Goal: Information Seeking & Learning: Check status

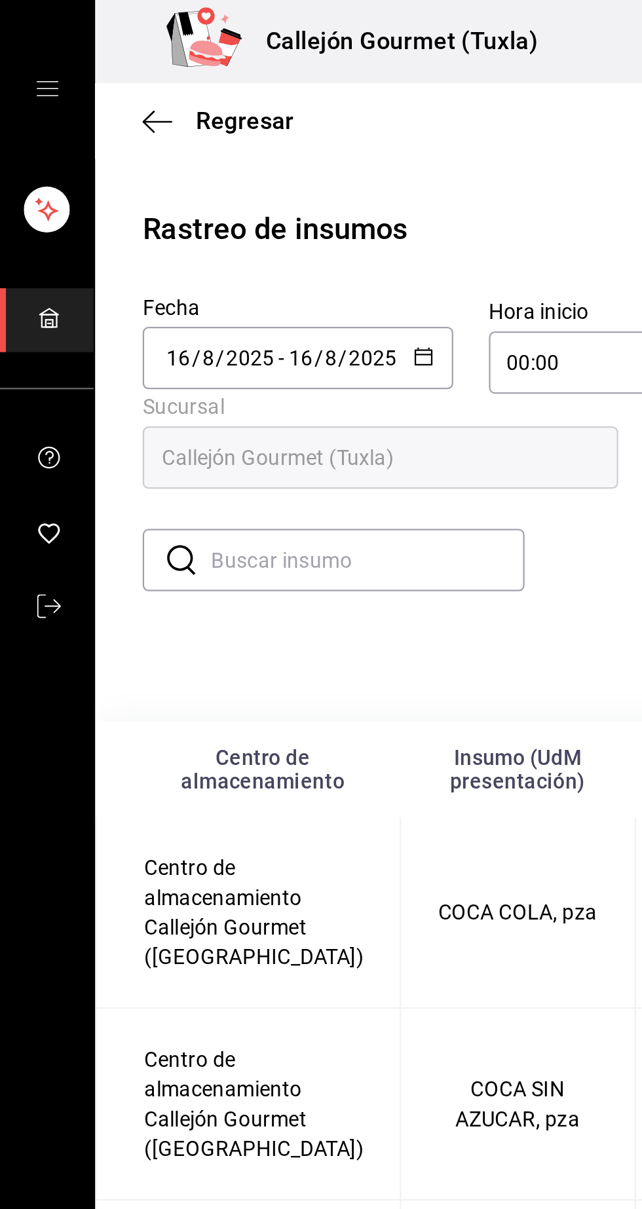
click at [144, 161] on input "8" at bounding box center [146, 158] width 7 height 10
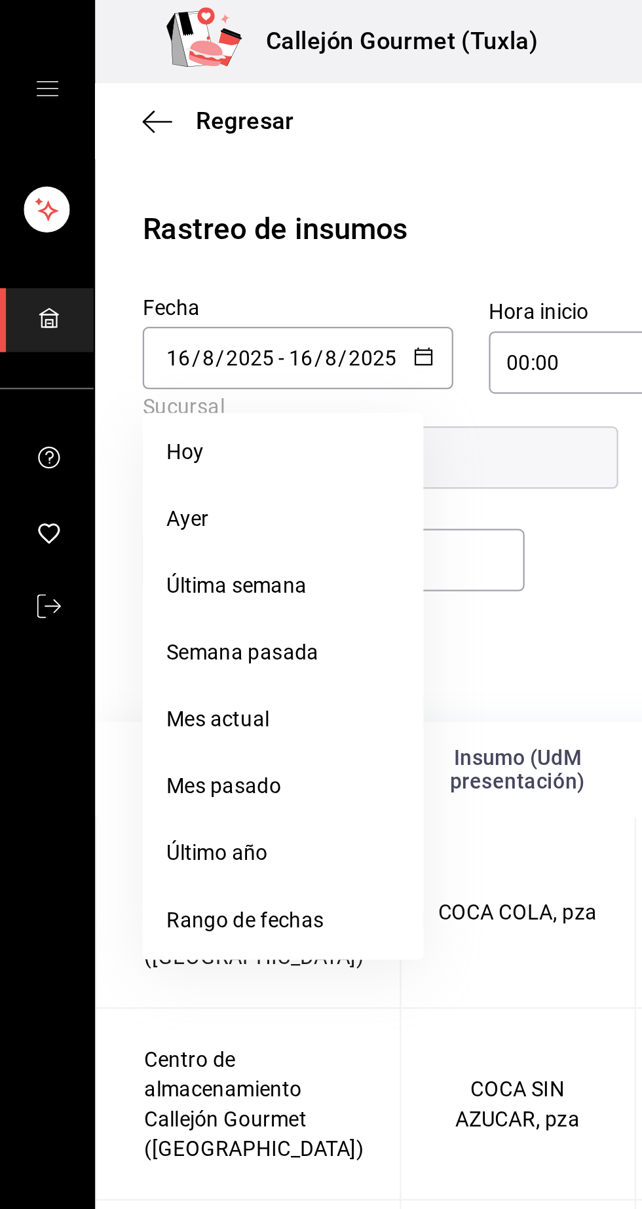
click at [90, 235] on li "Ayer" at bounding box center [125, 228] width 124 height 29
type input "[DATE]"
type input "15"
type input "[DATE]"
type input "15"
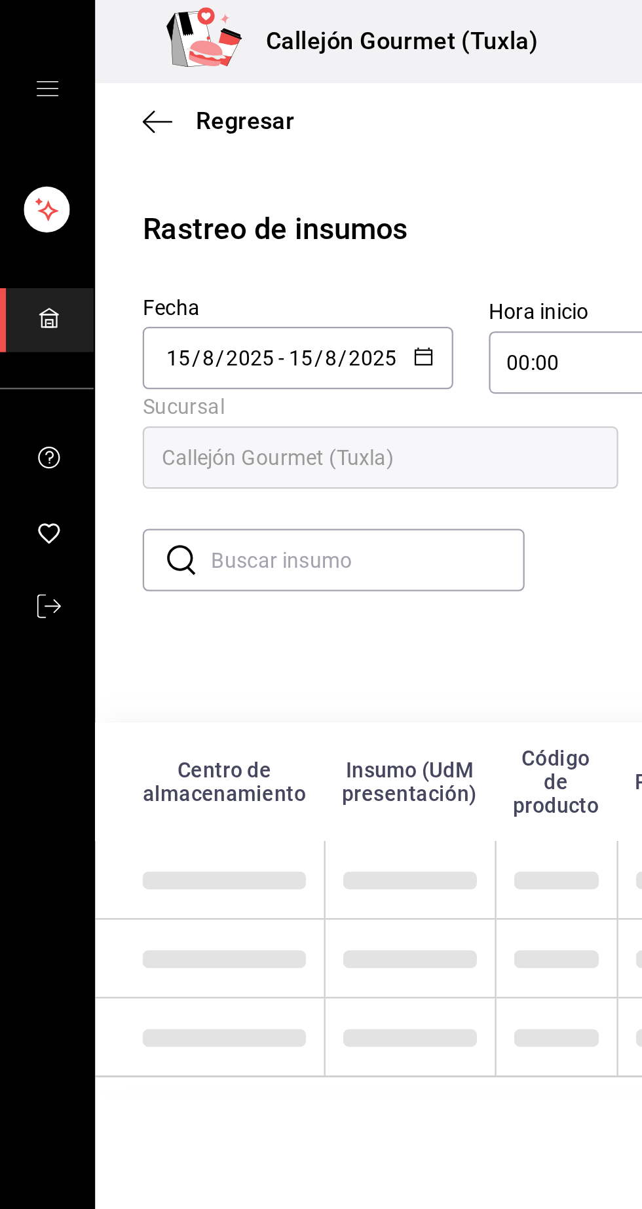
click at [188, 249] on input "text" at bounding box center [162, 247] width 138 height 26
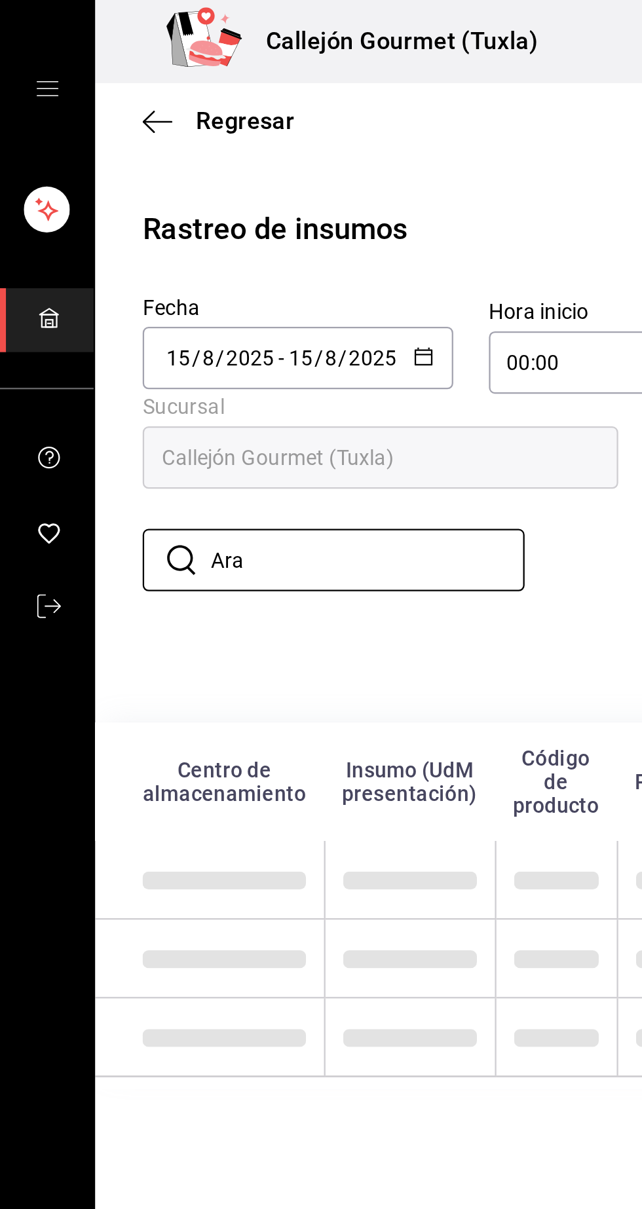
type input "Arab"
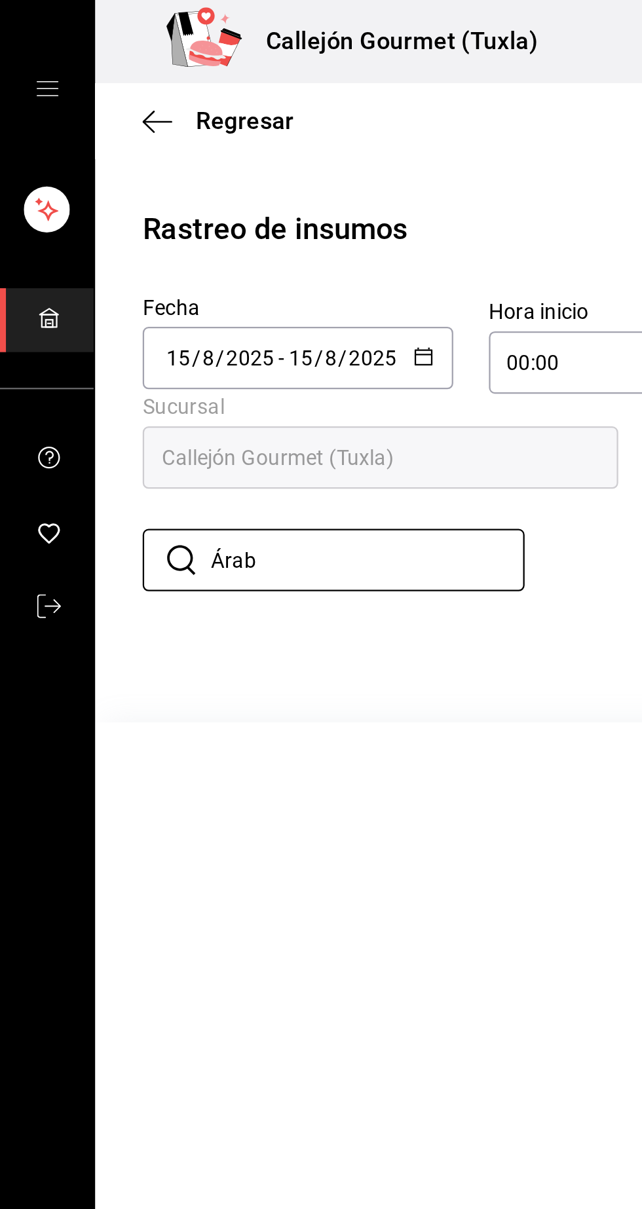
click at [135, 242] on input "Árab" at bounding box center [162, 247] width 138 height 26
type input "Á"
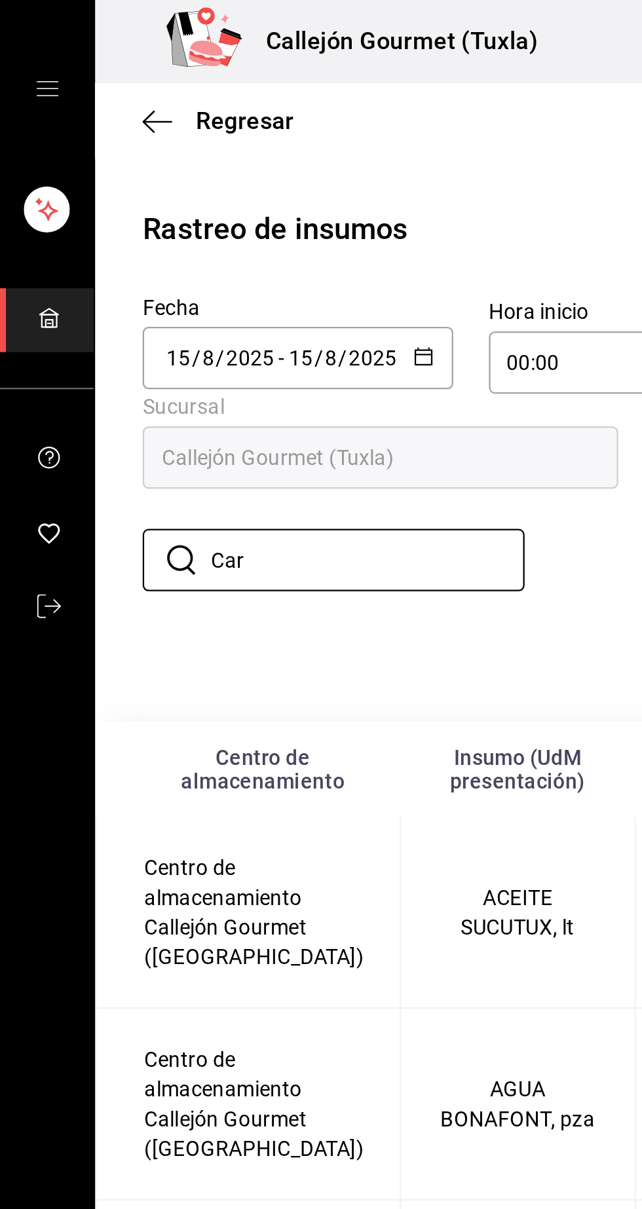
type input "Carn"
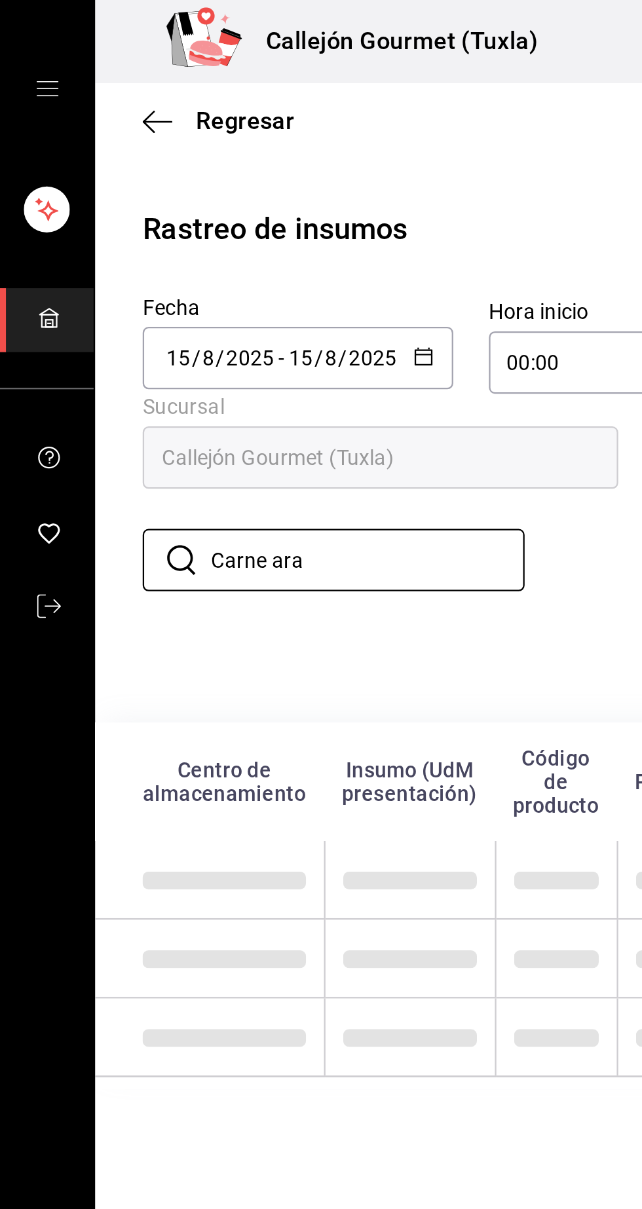
type input "Carne ara"
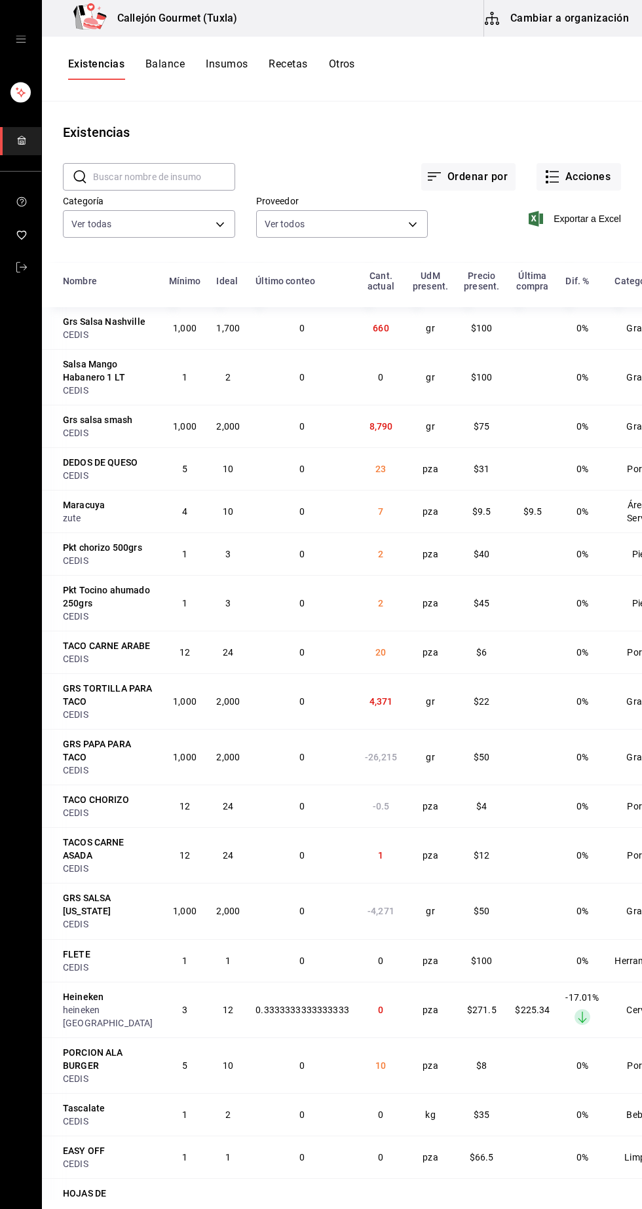
click at [189, 177] on input "text" at bounding box center [164, 177] width 142 height 26
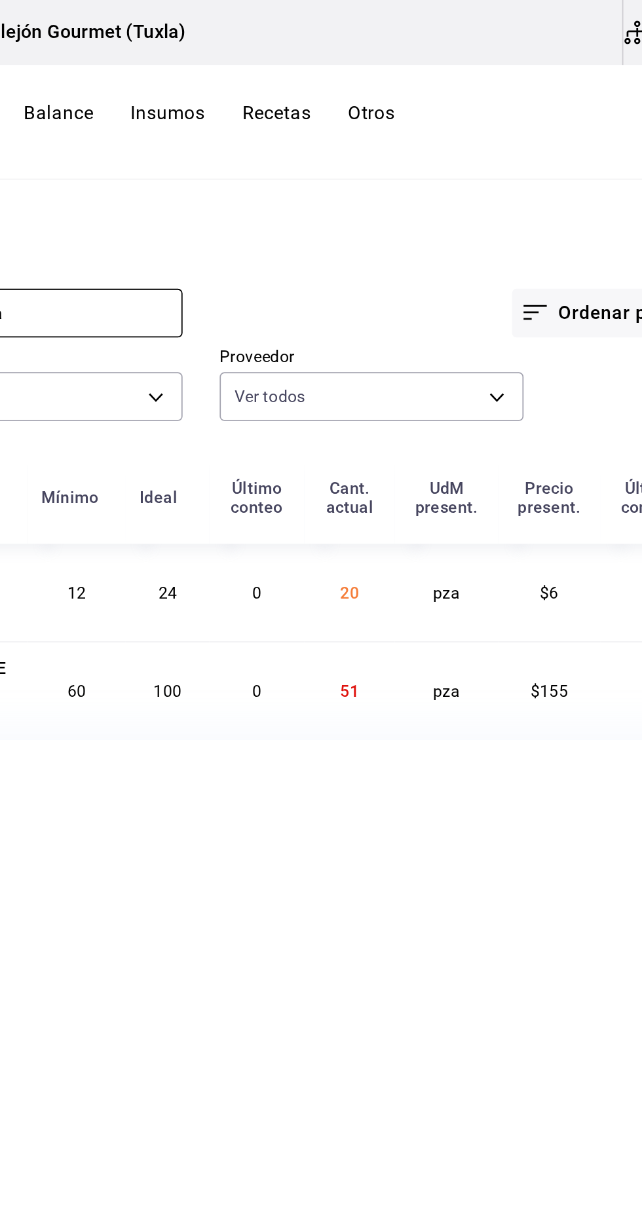
click at [335, 393] on span "51" at bounding box center [329, 390] width 10 height 10
click at [333, 396] on span "51" at bounding box center [329, 390] width 10 height 10
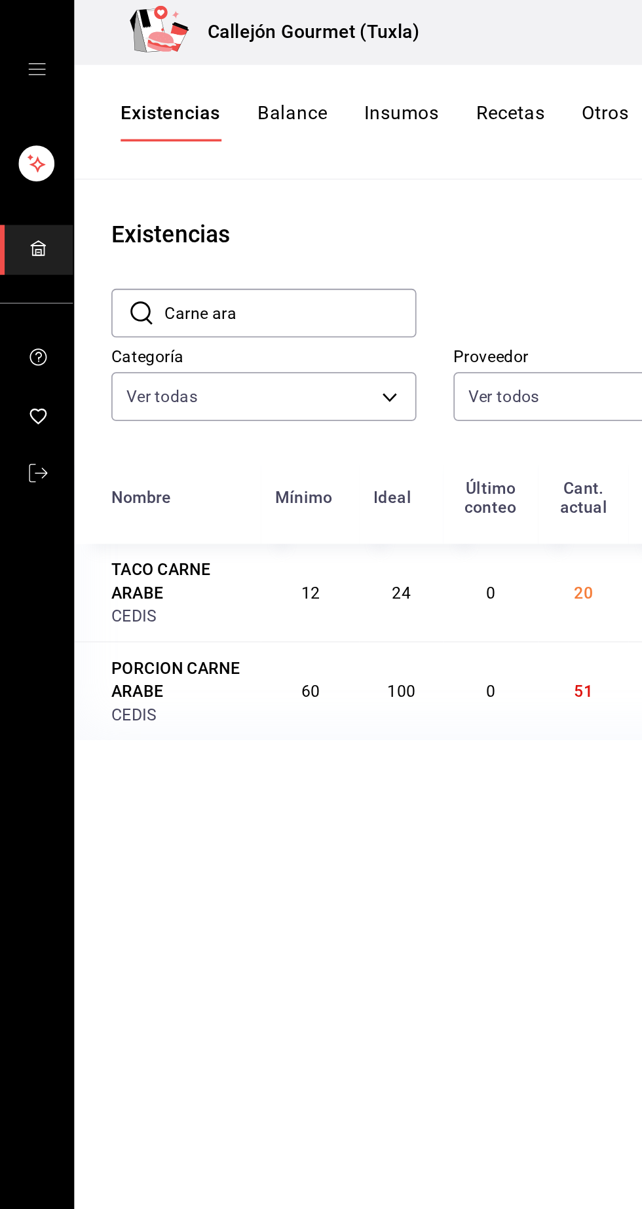
click at [152, 235] on body "Callejón Gourmet (Tuxla) Cambiar a organización Existencias Balance Insumos Rec…" at bounding box center [321, 600] width 642 height 1200
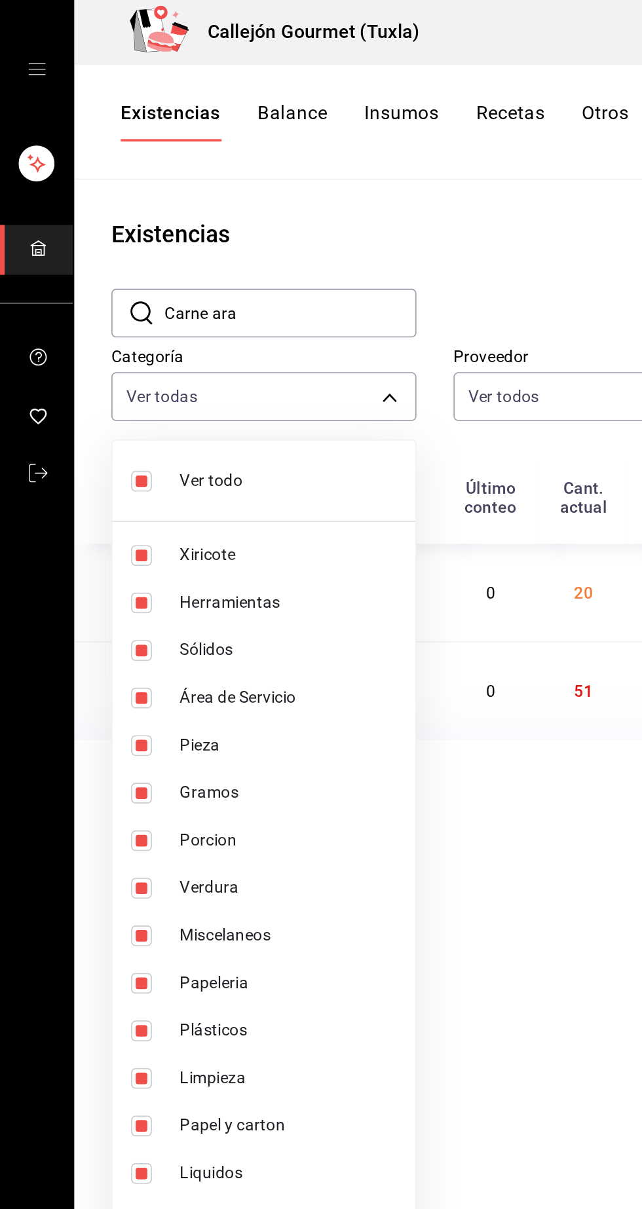
click at [189, 176] on div at bounding box center [321, 604] width 642 height 1209
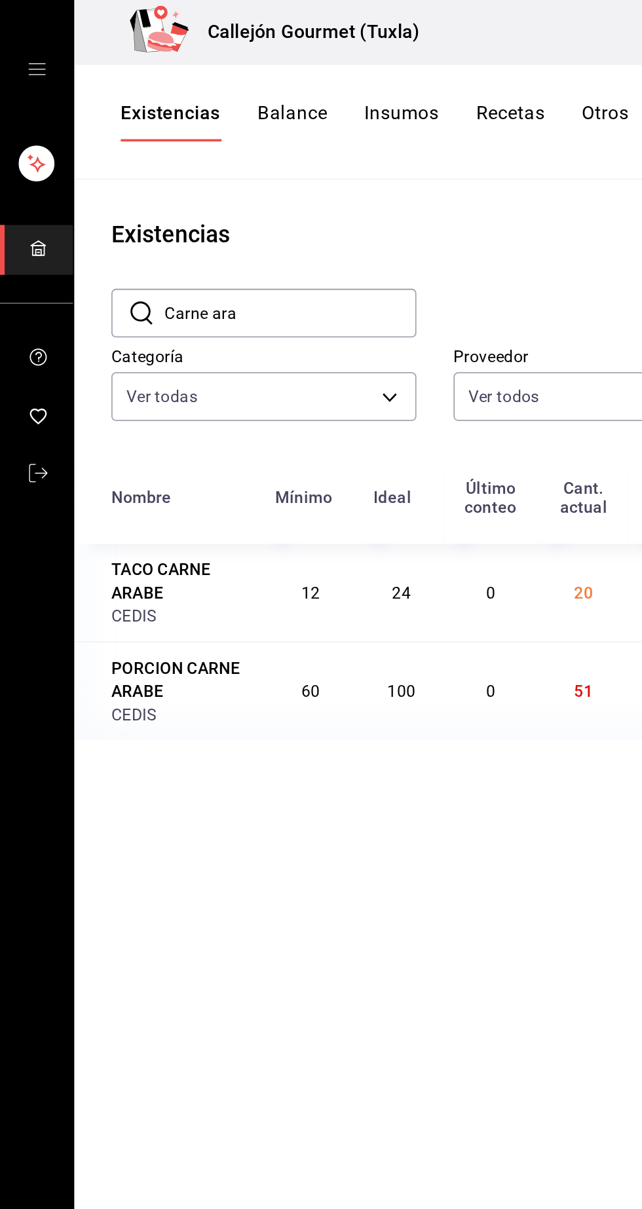
click at [183, 177] on input "Carne ara" at bounding box center [164, 177] width 142 height 26
type input "C"
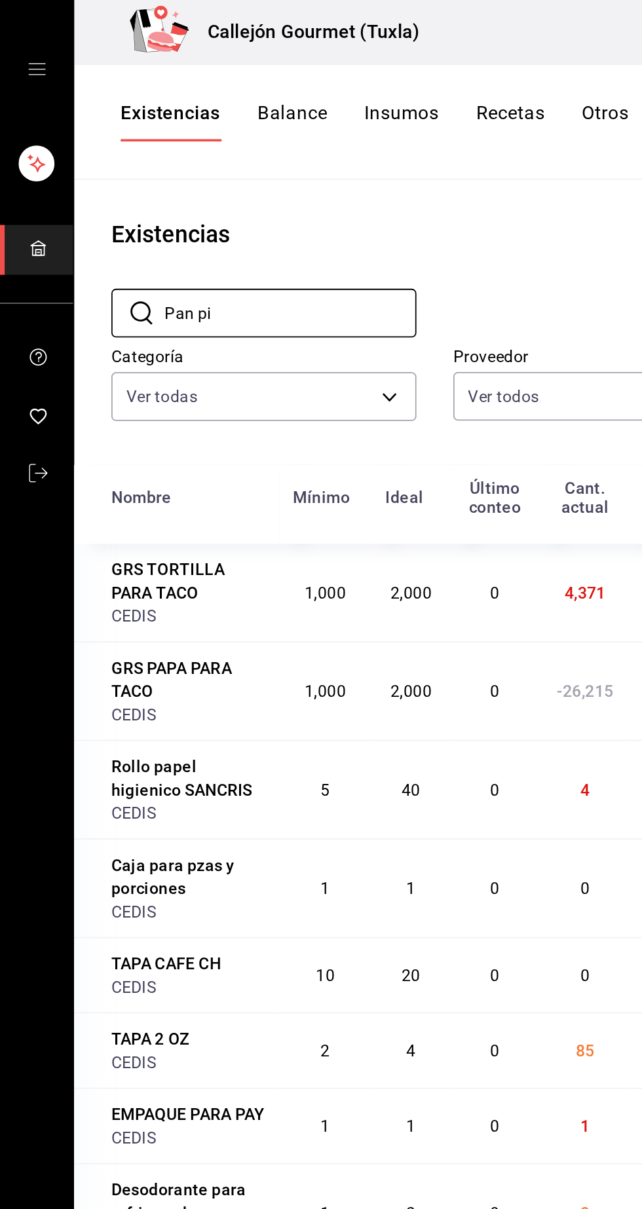
click at [205, 179] on input "Pan pi" at bounding box center [164, 177] width 142 height 26
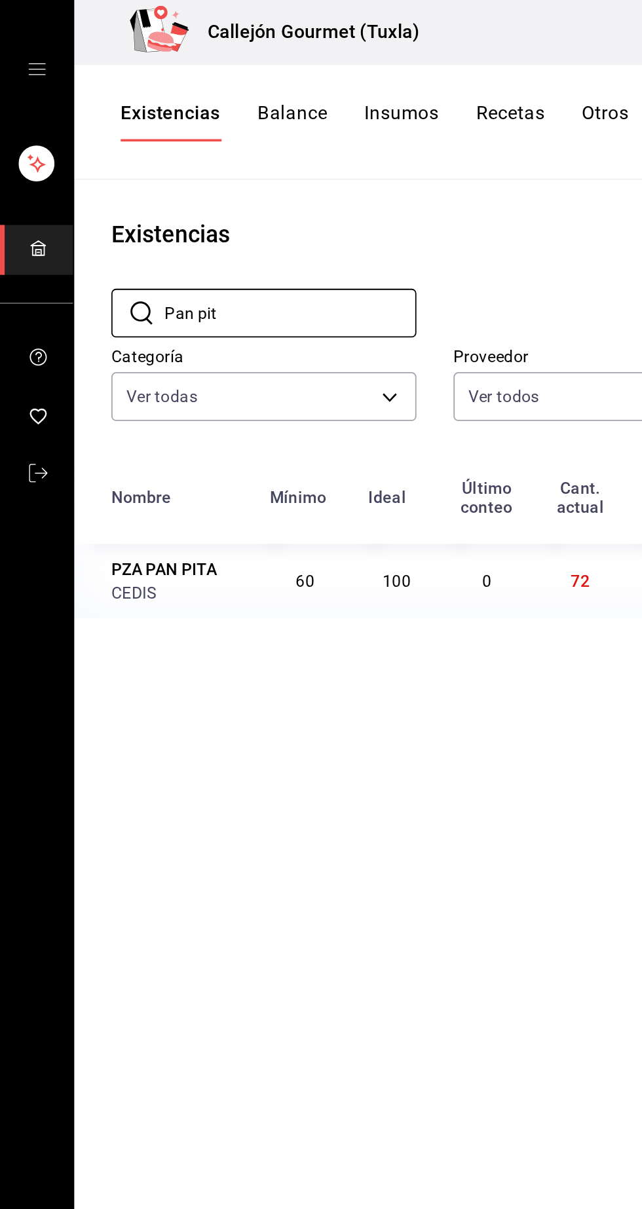
click at [185, 173] on input "Pan pit" at bounding box center [164, 177] width 142 height 26
type input "P"
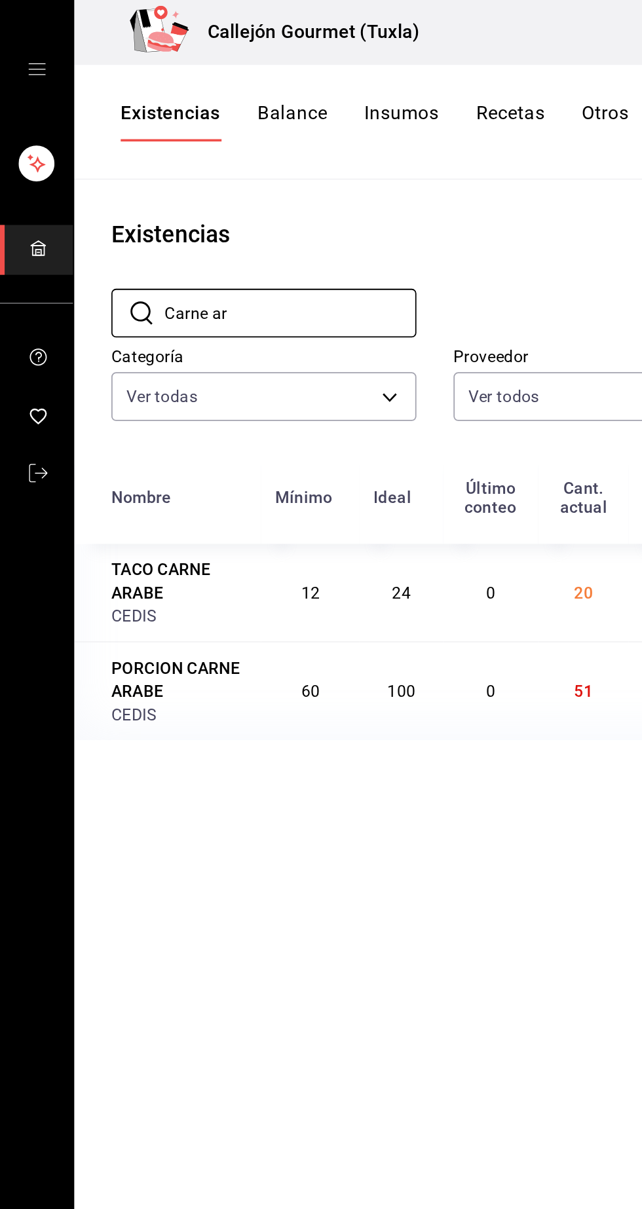
click at [168, 173] on input "Carne ar" at bounding box center [164, 177] width 142 height 26
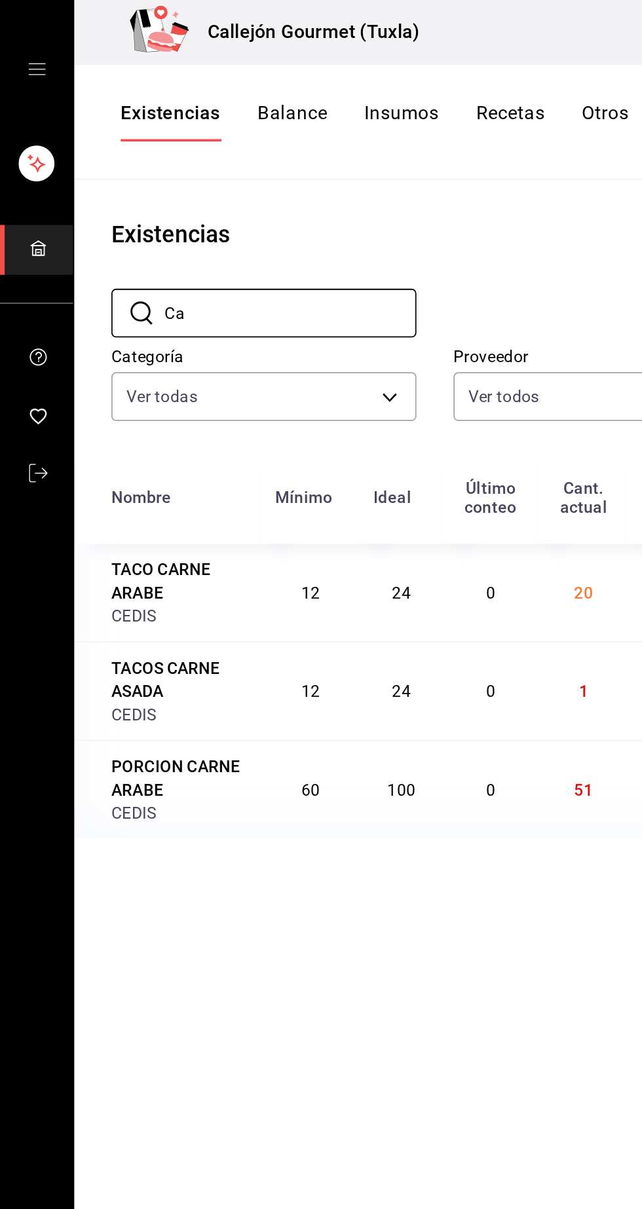
type input "C"
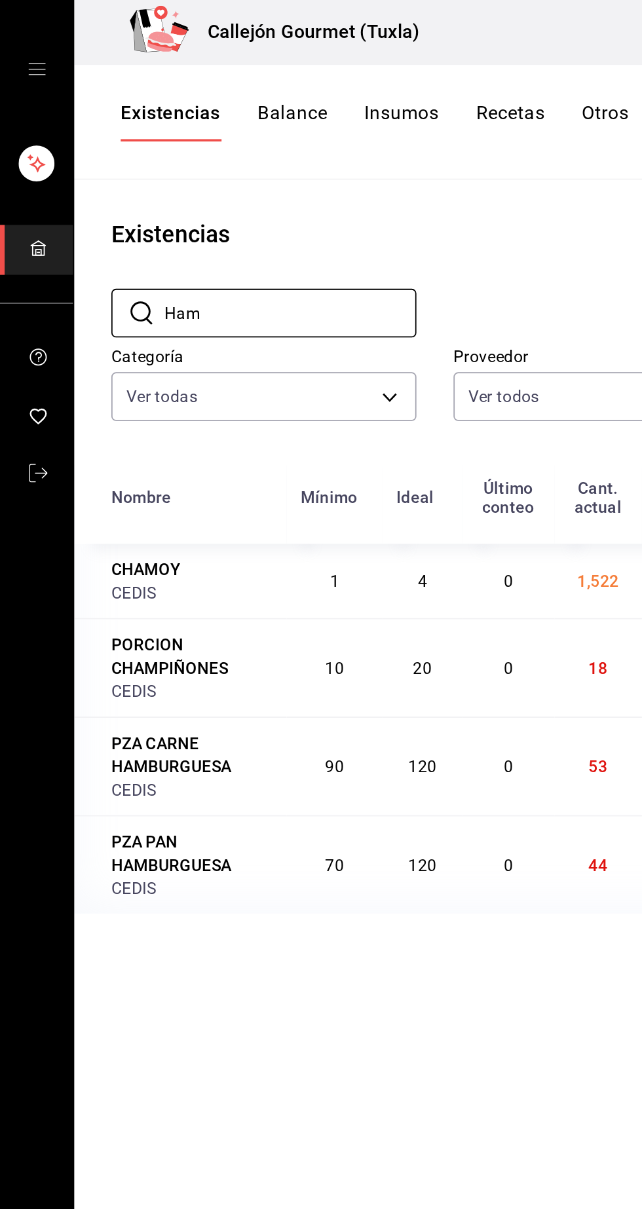
type input "Hamb"
